Goal: Task Accomplishment & Management: Use online tool/utility

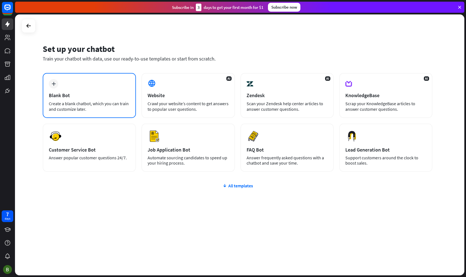
click at [74, 89] on div "plus Blank Bot Create a blank chatbot, which you can train and customize later." at bounding box center [89, 95] width 93 height 45
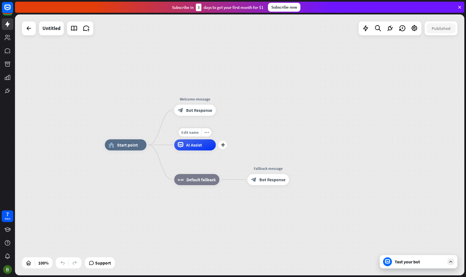
click at [185, 144] on div "AI Assist" at bounding box center [195, 144] width 42 height 11
click at [133, 177] on div "home_2 Start point Welcome message block_bot_response Bot Response AI Assist bl…" at bounding box center [330, 275] width 450 height 261
click at [454, 266] on div "Test your bot" at bounding box center [419, 261] width 78 height 13
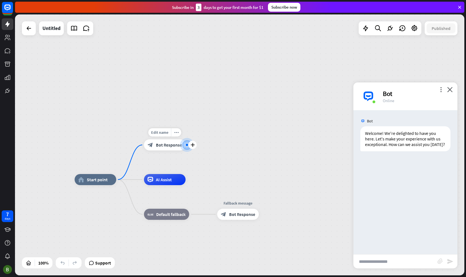
click at [185, 149] on div at bounding box center [187, 145] width 14 height 14
click at [181, 145] on div at bounding box center [187, 145] width 14 height 14
click at [194, 144] on icon "plus" at bounding box center [193, 145] width 4 height 4
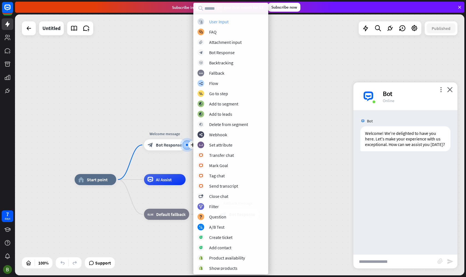
click at [224, 23] on div "User Input" at bounding box center [218, 22] width 19 height 6
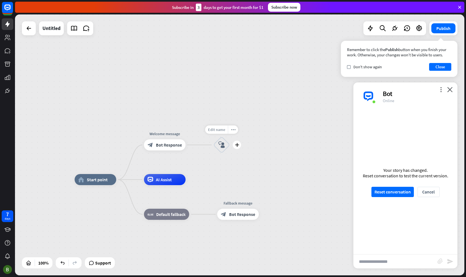
click at [223, 131] on span "Edit name" at bounding box center [216, 129] width 17 height 5
type input "*******"
click at [228, 169] on div "home_2 Start point Welcome message block_bot_response Bot Response ******* bloc…" at bounding box center [240, 144] width 450 height 261
click at [237, 204] on span "Edit name" at bounding box center [233, 201] width 17 height 5
click at [268, 213] on icon "plus" at bounding box center [266, 214] width 4 height 4
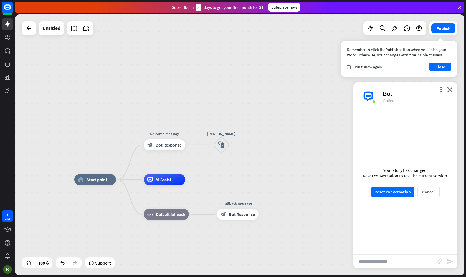
click at [229, 78] on div "home_2 Start point Welcome message block_bot_response Bot Response [PERSON_NAME…" at bounding box center [240, 144] width 450 height 261
click at [383, 263] on input "text" at bounding box center [396, 262] width 84 height 14
type input "**"
click at [180, 181] on div "AI Assist" at bounding box center [165, 179] width 42 height 11
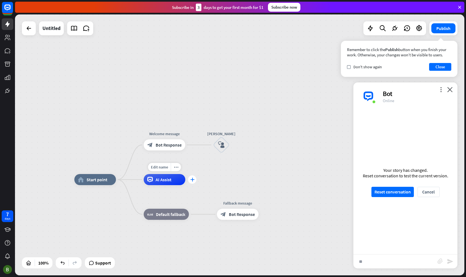
click at [193, 180] on icon "plus" at bounding box center [192, 180] width 4 height 4
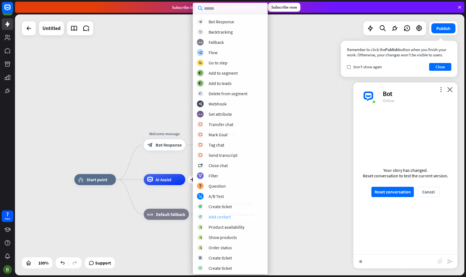
click at [210, 217] on div "Add contact" at bounding box center [220, 217] width 22 height 6
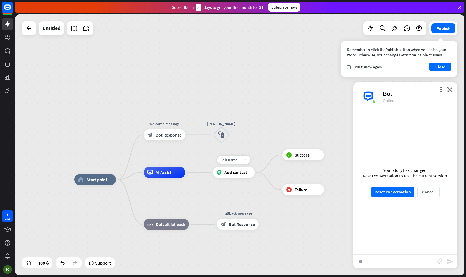
click at [241, 174] on span "Add contact" at bounding box center [236, 173] width 23 height 6
